Goal: Task Accomplishment & Management: Manage account settings

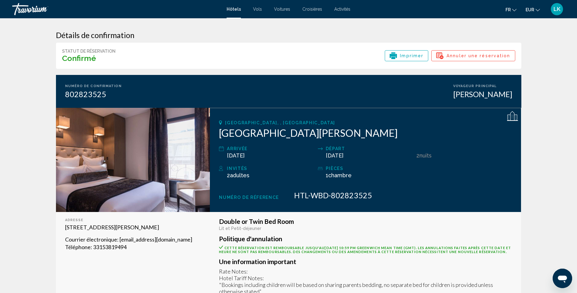
click at [558, 6] on span "LK" at bounding box center [556, 9] width 7 height 6
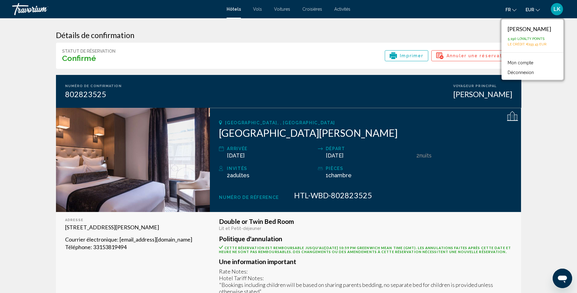
click at [523, 63] on link "Mon compte" at bounding box center [520, 63] width 32 height 8
